Goal: Transaction & Acquisition: Purchase product/service

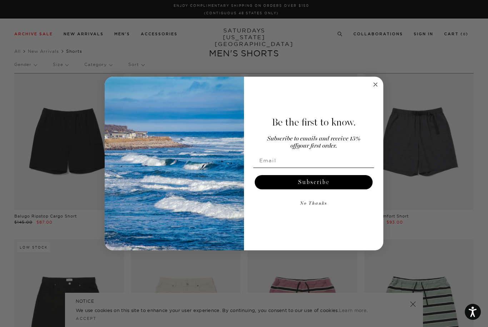
click at [379, 87] on icon "Close dialog" at bounding box center [375, 84] width 9 height 9
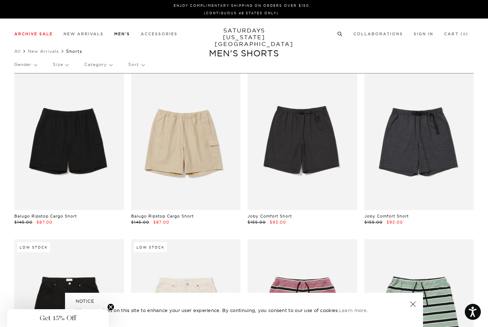
click at [21, 96] on link "Swimwear" at bounding box center [24, 94] width 20 height 5
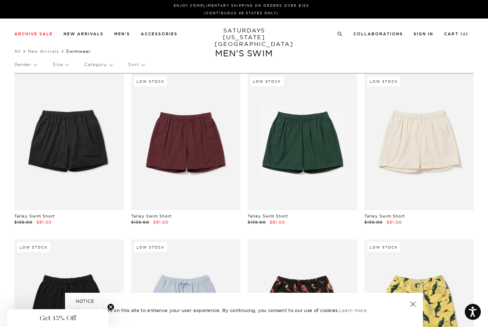
click at [16, 53] on link "All" at bounding box center [17, 51] width 6 height 5
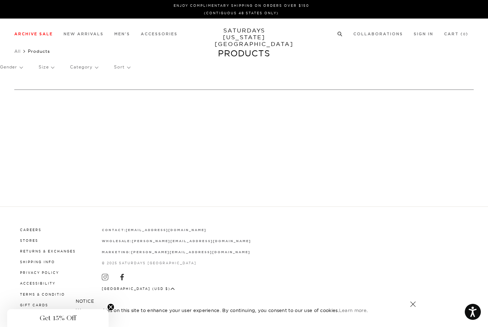
click at [19, 103] on link "Knitwear" at bounding box center [22, 103] width 17 height 5
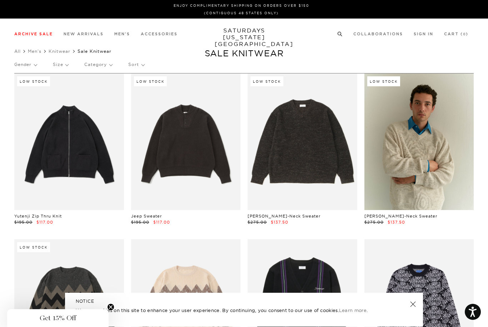
click at [20, 95] on link "Swim" at bounding box center [19, 94] width 10 height 5
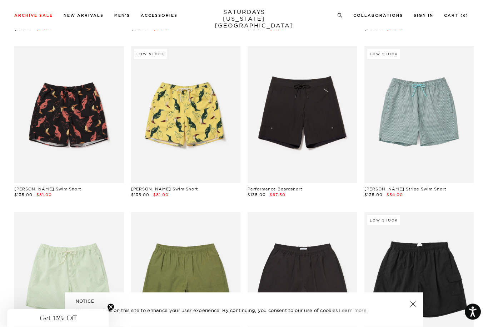
scroll to position [330, 0]
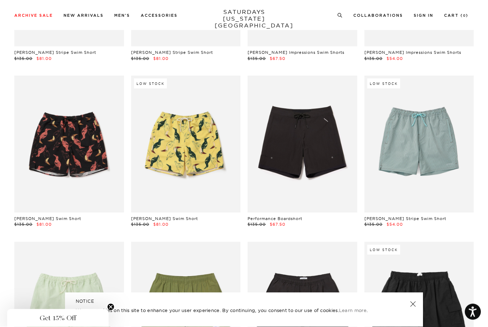
click at [326, 149] on link at bounding box center [302, 144] width 110 height 137
